Goal: Transaction & Acquisition: Purchase product/service

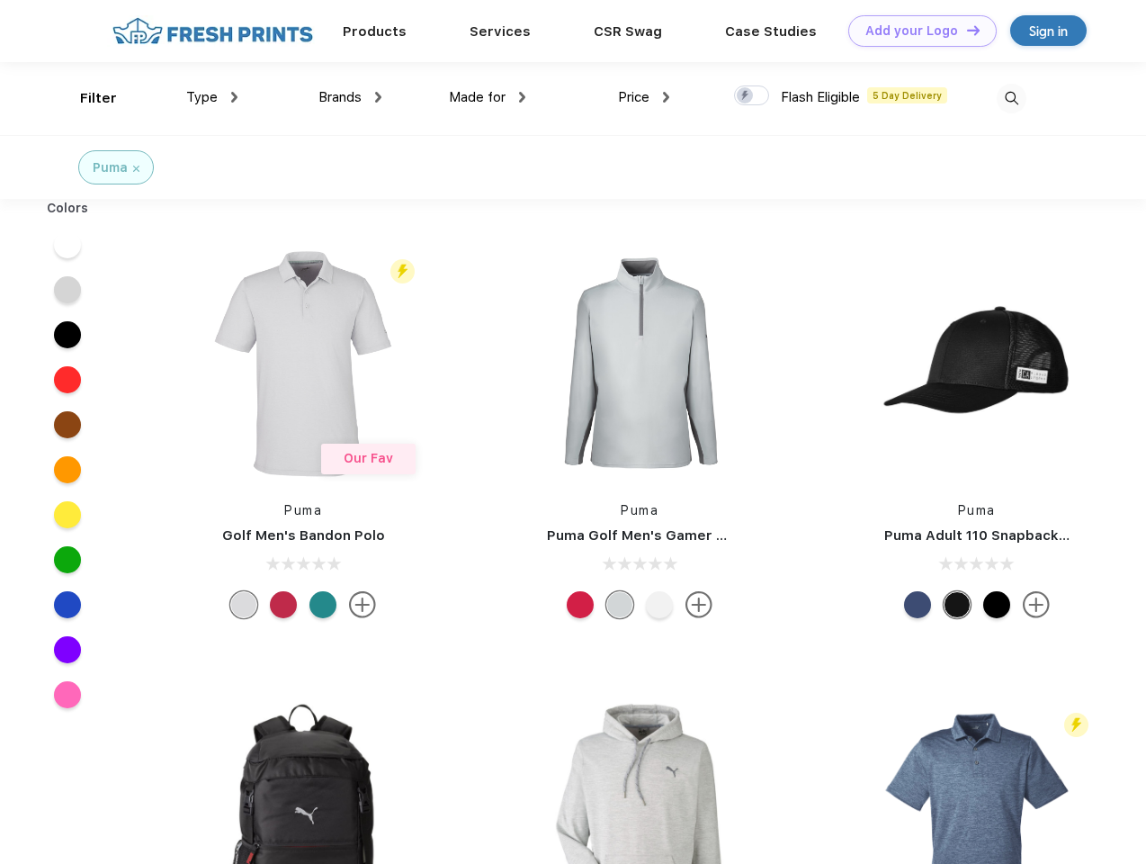
click at [916, 31] on link "Add your Logo Design Tool" at bounding box center [922, 30] width 148 height 31
click at [0, 0] on div "Design Tool" at bounding box center [0, 0] width 0 height 0
click at [965, 30] on link "Add your Logo Design Tool" at bounding box center [922, 30] width 148 height 31
click at [86, 98] on div "Filter" at bounding box center [98, 98] width 37 height 21
click at [212, 97] on span "Type" at bounding box center [201, 97] width 31 height 16
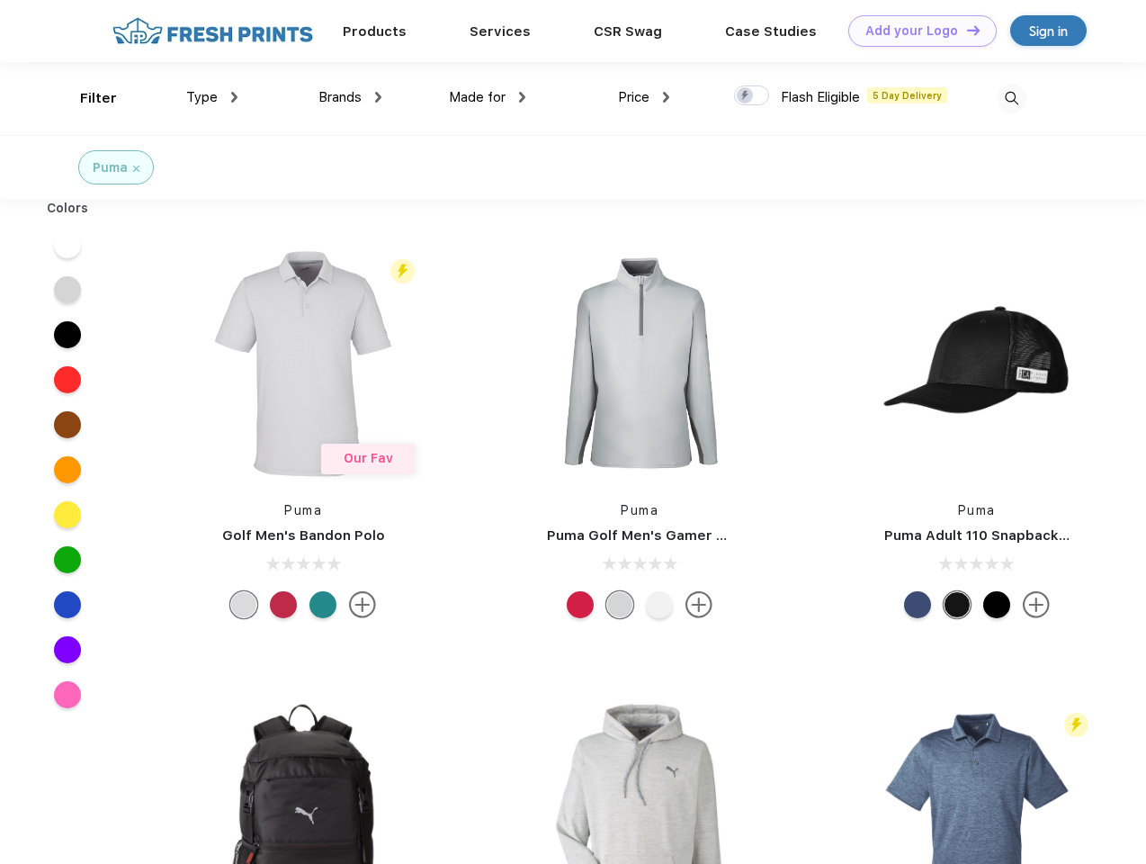
click at [350, 97] on span "Brands" at bounding box center [339, 97] width 43 height 16
click at [488, 97] on span "Made for" at bounding box center [477, 97] width 57 height 16
click at [644, 97] on span "Price" at bounding box center [633, 97] width 31 height 16
click at [752, 96] on div at bounding box center [751, 95] width 35 height 20
click at [746, 96] on input "checkbox" at bounding box center [740, 91] width 12 height 12
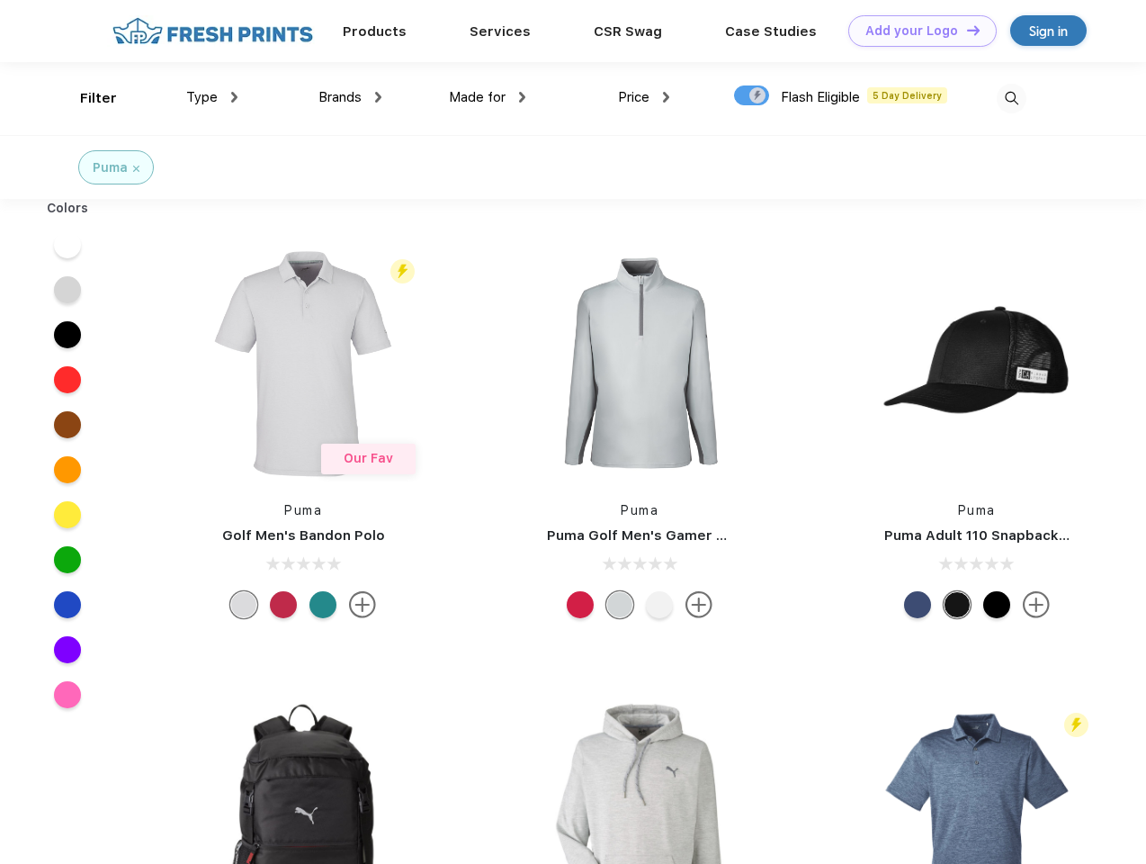
click at [1011, 98] on img at bounding box center [1012, 99] width 30 height 30
